Goal: Transaction & Acquisition: Purchase product/service

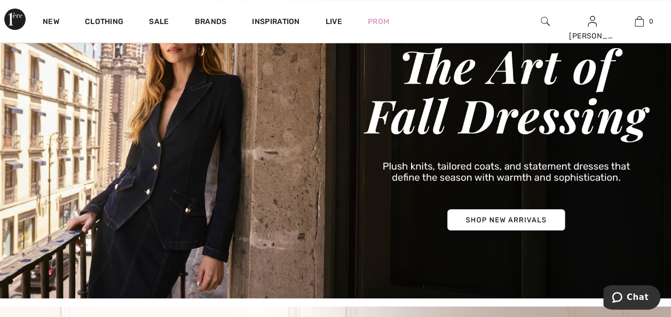
scroll to position [53, 0]
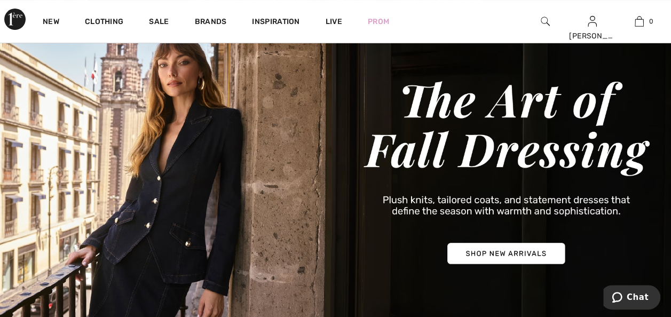
click at [504, 258] on img at bounding box center [335, 171] width 671 height 321
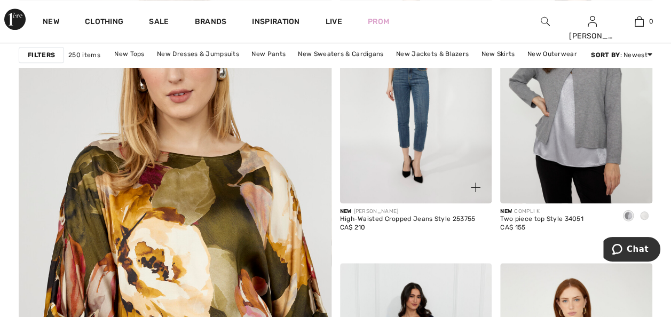
scroll to position [2455, 0]
